Goal: Transaction & Acquisition: Subscribe to service/newsletter

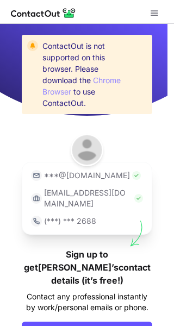
scroll to position [50, 0]
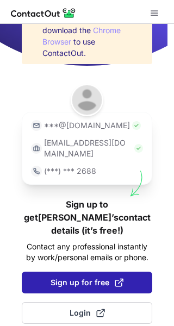
click at [99, 277] on span "Sign up for free" at bounding box center [87, 282] width 73 height 11
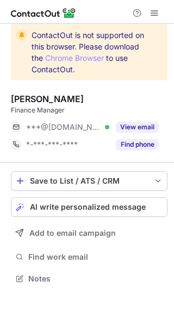
scroll to position [271, 174]
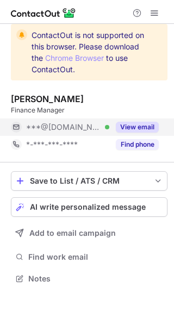
click at [142, 124] on button "View email" at bounding box center [137, 127] width 43 height 11
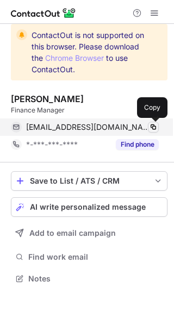
click at [157, 127] on span at bounding box center [153, 127] width 9 height 9
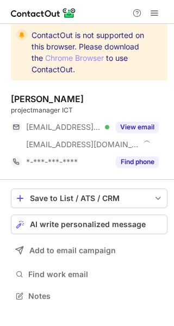
scroll to position [289, 174]
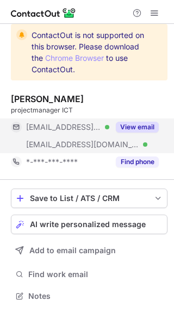
click at [139, 124] on button "View email" at bounding box center [137, 127] width 43 height 11
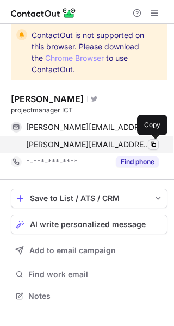
click at [152, 141] on span at bounding box center [153, 144] width 9 height 9
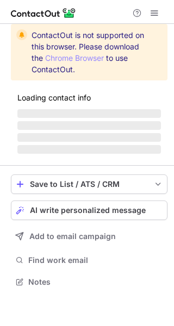
scroll to position [271, 174]
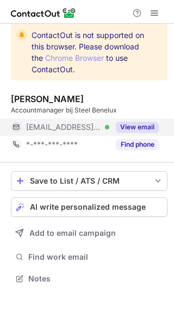
click at [145, 128] on button "View email" at bounding box center [137, 127] width 43 height 11
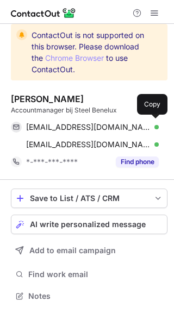
scroll to position [289, 174]
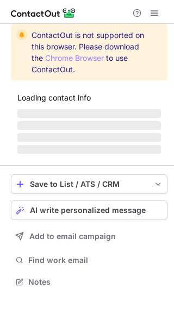
scroll to position [289, 174]
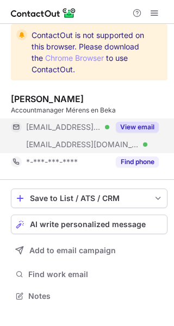
click at [137, 122] on button "View email" at bounding box center [137, 127] width 43 height 11
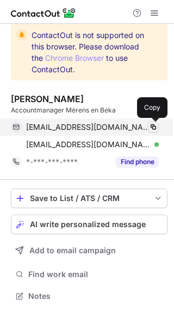
click at [153, 128] on span at bounding box center [153, 127] width 9 height 9
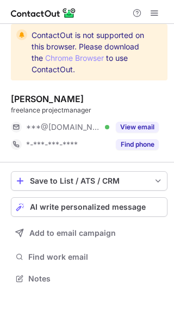
scroll to position [271, 174]
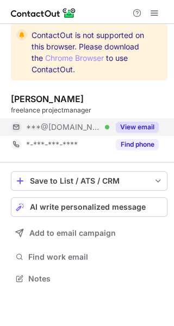
click at [141, 127] on button "View email" at bounding box center [137, 127] width 43 height 11
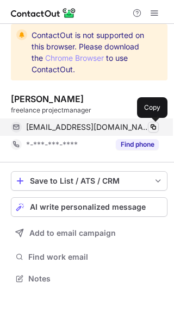
click at [153, 125] on span at bounding box center [153, 127] width 9 height 9
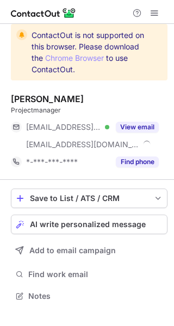
scroll to position [289, 174]
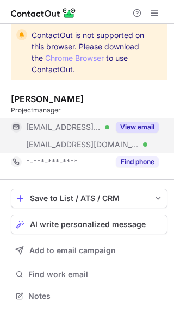
click at [143, 125] on button "View email" at bounding box center [137, 127] width 43 height 11
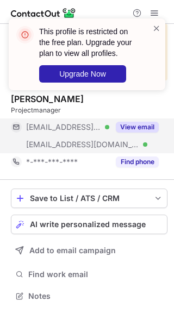
click at [132, 127] on button "View email" at bounding box center [137, 127] width 43 height 11
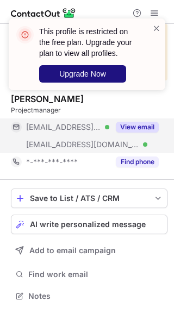
click at [96, 74] on span "Upgrade Now" at bounding box center [82, 74] width 47 height 9
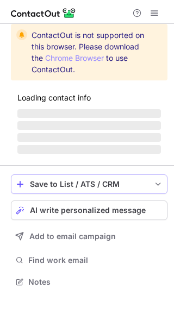
scroll to position [289, 174]
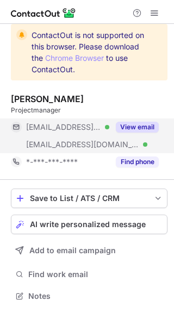
click at [148, 131] on button "View email" at bounding box center [137, 127] width 43 height 11
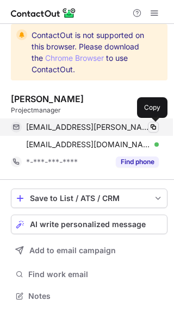
click at [154, 128] on span at bounding box center [153, 127] width 9 height 9
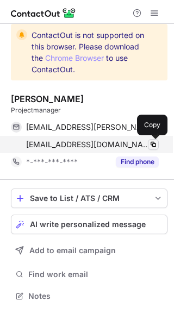
click at [156, 145] on span at bounding box center [153, 144] width 9 height 9
